Goal: Information Seeking & Learning: Learn about a topic

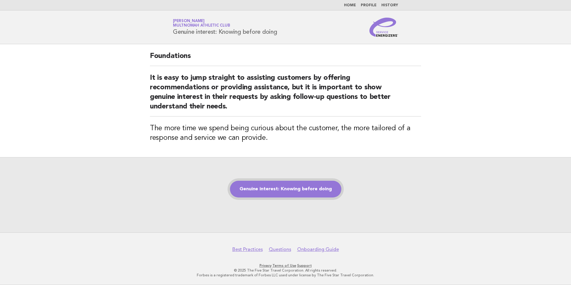
click at [309, 186] on link "Genuine interest: Knowing before doing" at bounding box center [285, 189] width 111 height 17
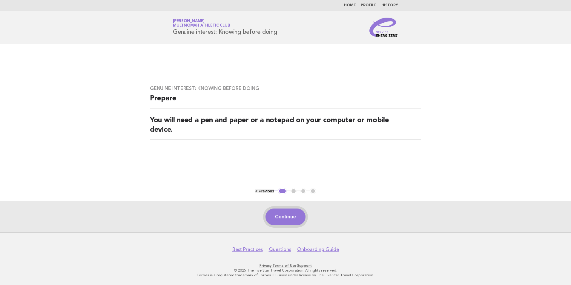
click at [286, 224] on button "Continue" at bounding box center [285, 216] width 40 height 17
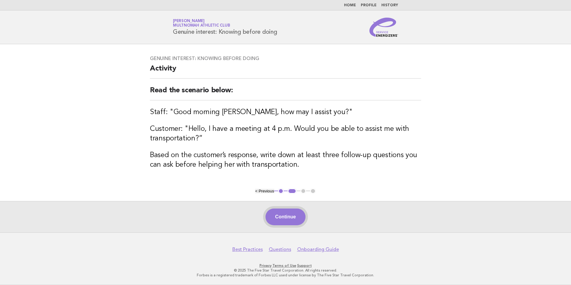
click at [278, 220] on button "Continue" at bounding box center [285, 216] width 40 height 17
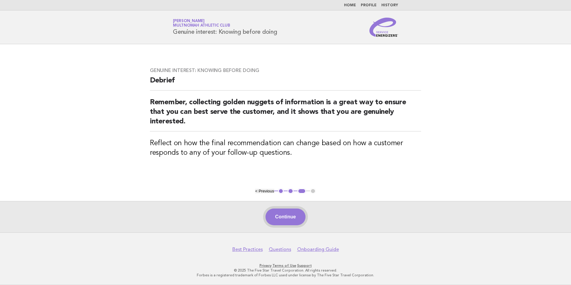
click at [279, 216] on button "Continue" at bounding box center [285, 216] width 40 height 17
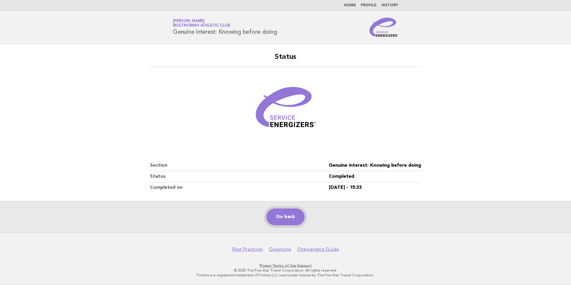
click at [279, 212] on link "Go back" at bounding box center [285, 216] width 38 height 17
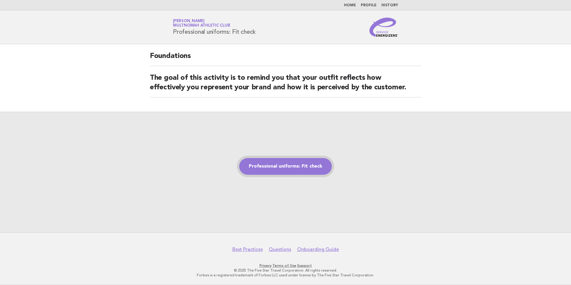
click at [298, 175] on link "Professional uniforms: Fit check" at bounding box center [285, 166] width 93 height 17
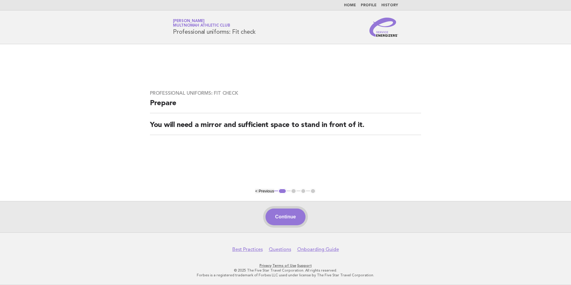
click at [293, 220] on button "Continue" at bounding box center [285, 216] width 40 height 17
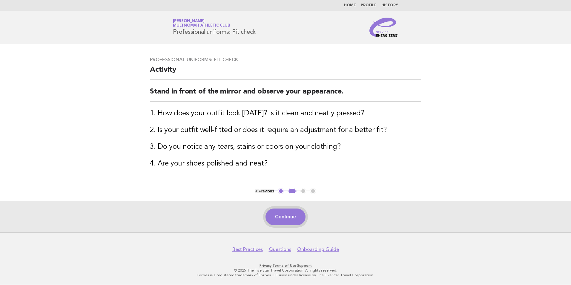
click at [285, 221] on button "Continue" at bounding box center [285, 216] width 40 height 17
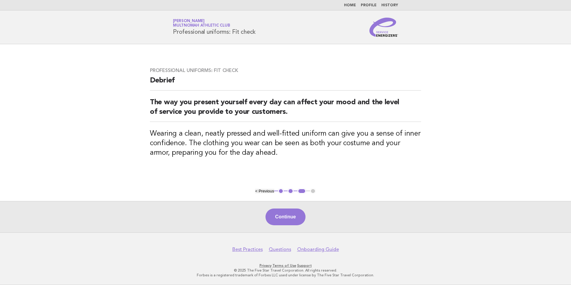
click at [285, 221] on button "Continue" at bounding box center [285, 216] width 40 height 17
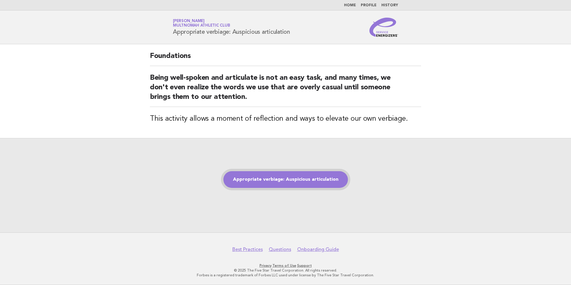
click at [323, 175] on link "Appropriate verbiage: Auspicious articulation" at bounding box center [285, 179] width 124 height 17
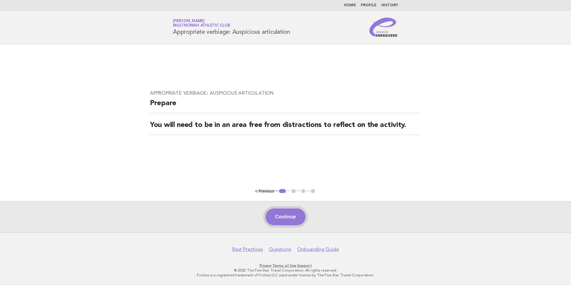
click at [281, 224] on button "Continue" at bounding box center [285, 216] width 40 height 17
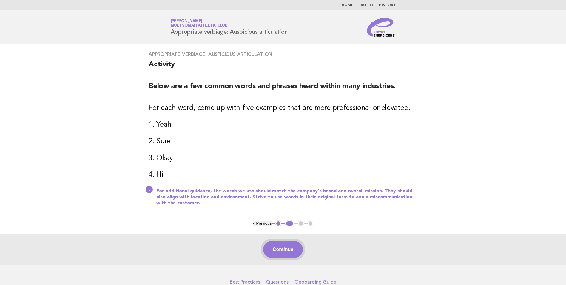
click at [282, 255] on button "Continue" at bounding box center [283, 249] width 40 height 17
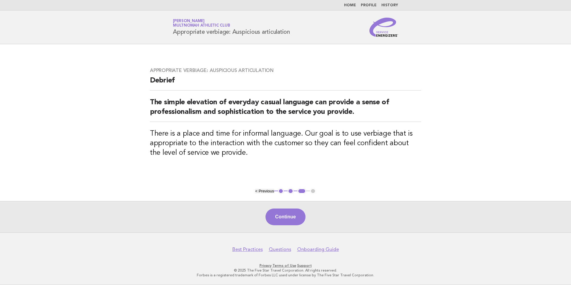
click at [271, 228] on div "Continue" at bounding box center [285, 216] width 571 height 31
drag, startPoint x: 271, startPoint y: 228, endPoint x: 264, endPoint y: 219, distance: 11.9
click at [264, 219] on div "Continue" at bounding box center [285, 216] width 571 height 31
click at [270, 219] on button "Continue" at bounding box center [285, 216] width 40 height 17
